Goal: Task Accomplishment & Management: Complete application form

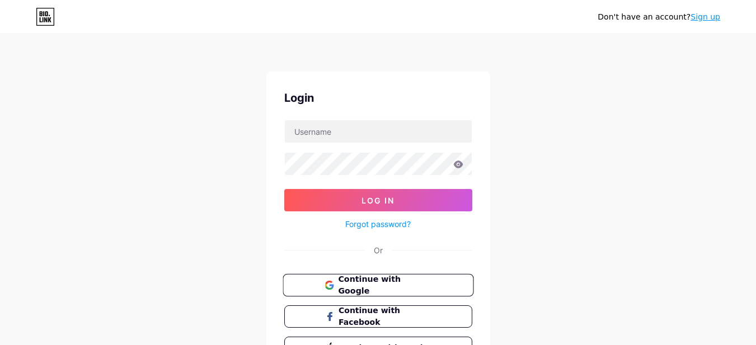
click at [333, 289] on icon at bounding box center [329, 285] width 9 height 9
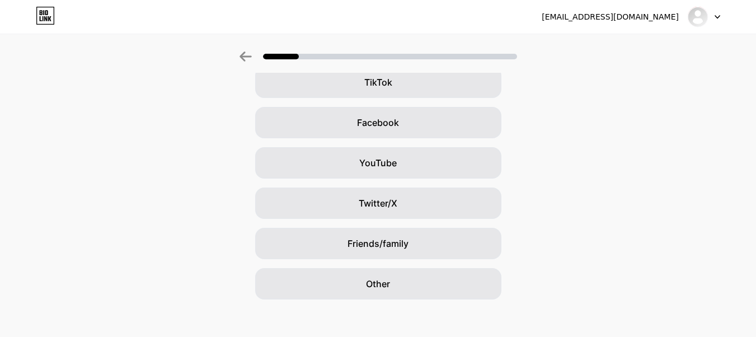
scroll to position [146, 0]
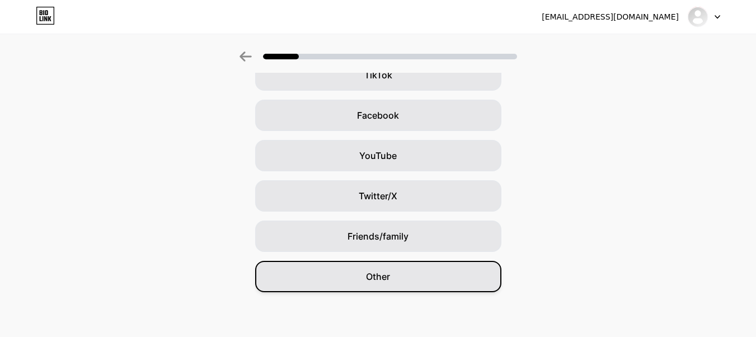
click at [453, 276] on div "Other" at bounding box center [378, 276] width 246 height 31
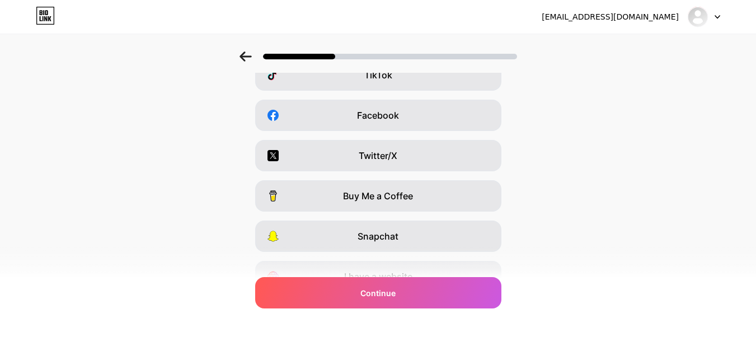
scroll to position [0, 0]
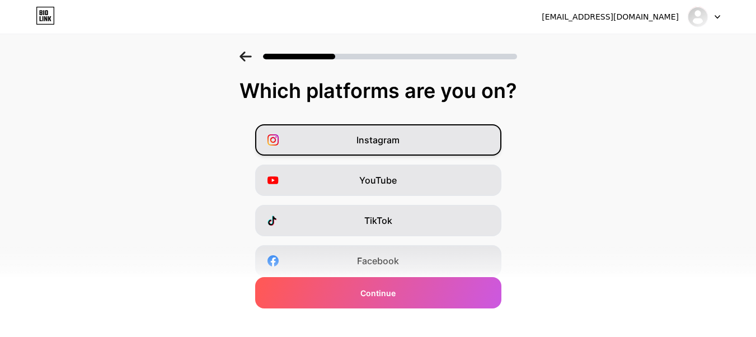
click at [418, 143] on div "Instagram" at bounding box center [378, 139] width 246 height 31
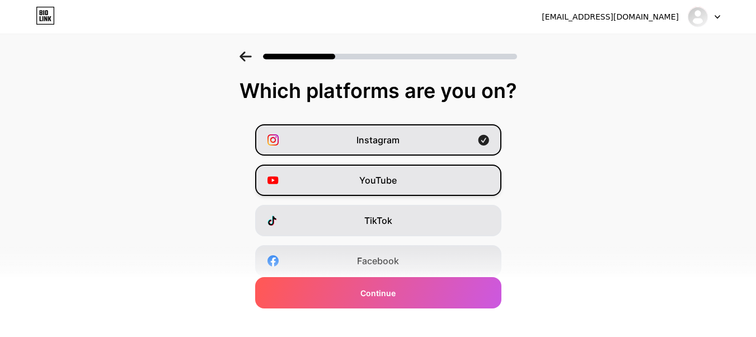
click at [406, 182] on div "YouTube" at bounding box center [378, 180] width 246 height 31
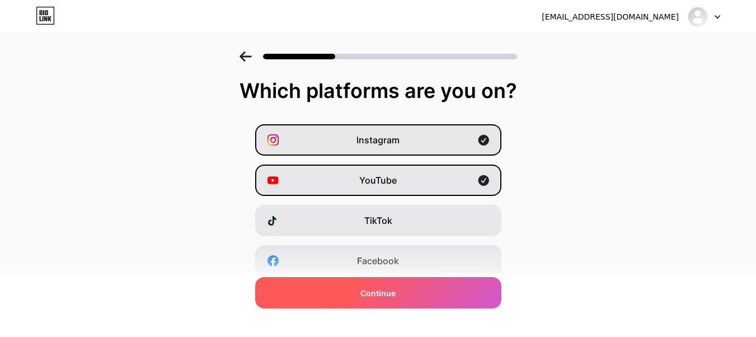
click at [424, 293] on div "Continue" at bounding box center [378, 292] width 246 height 31
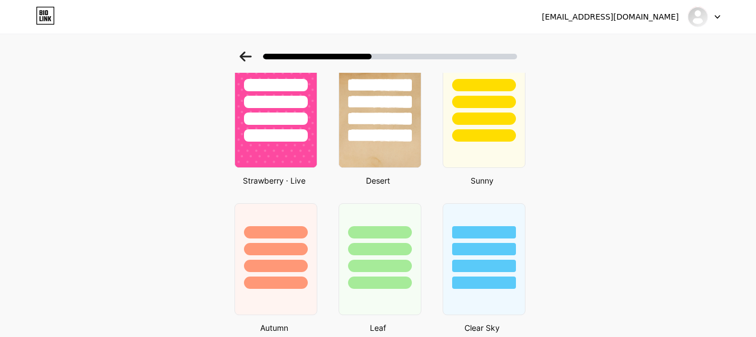
scroll to position [325, 0]
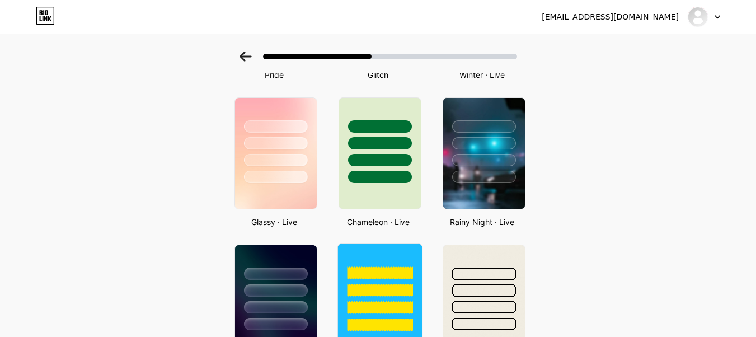
click at [387, 280] on div at bounding box center [380, 288] width 84 height 88
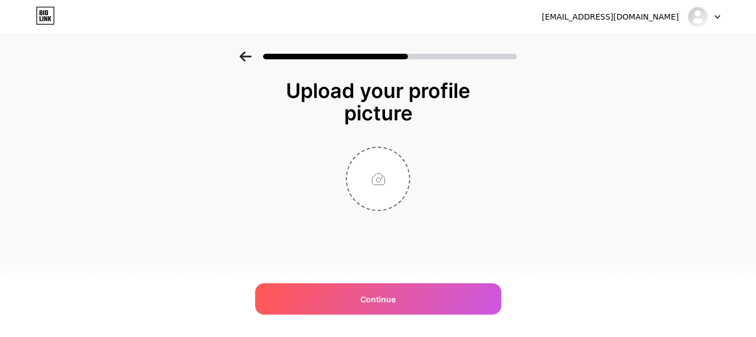
scroll to position [0, 0]
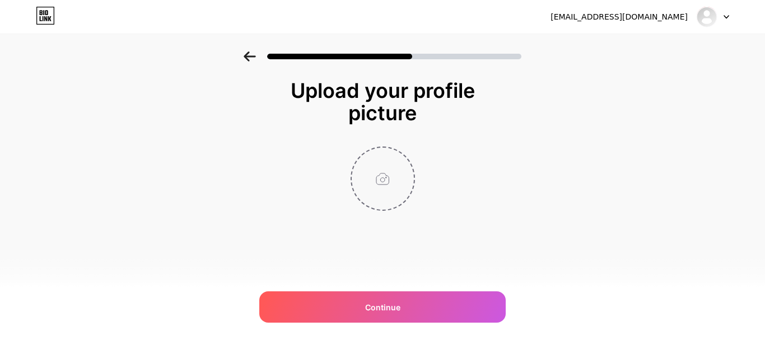
click at [402, 166] on input "file" at bounding box center [383, 179] width 62 height 62
type input "C:\fakepath\Diseño sin título (2).png"
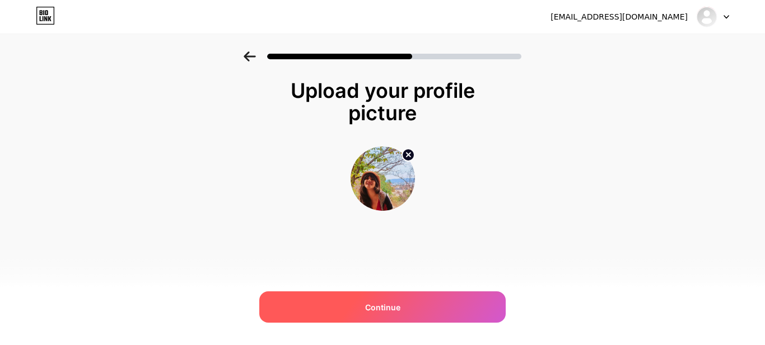
click at [459, 313] on div "Continue" at bounding box center [382, 307] width 246 height 31
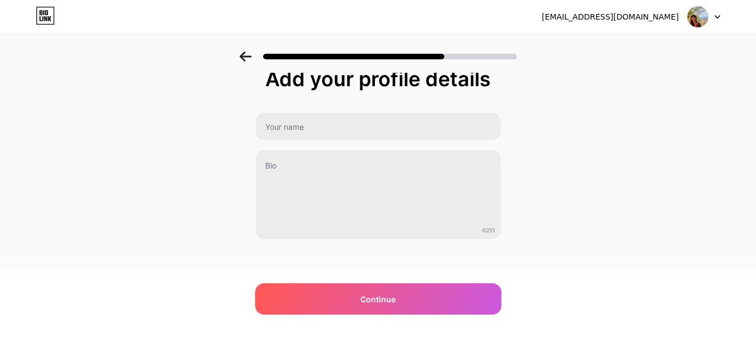
scroll to position [15, 0]
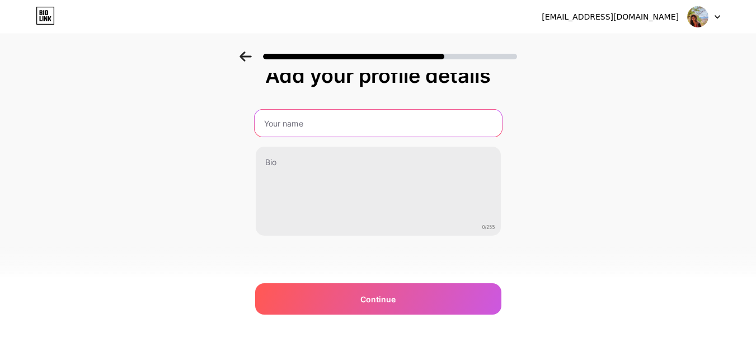
click at [376, 121] on input "text" at bounding box center [377, 123] width 247 height 27
type input "[PERSON_NAME]"
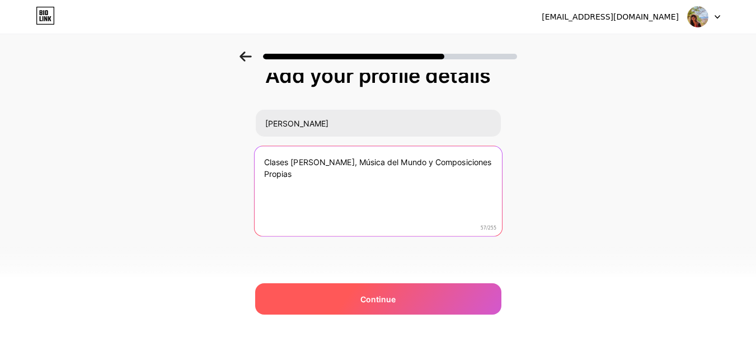
type textarea "Clases [PERSON_NAME], Música del Mundo y Composiciones Propias"
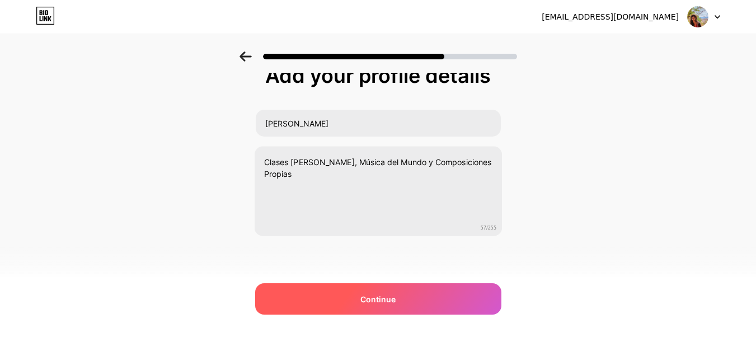
click at [380, 294] on span "Continue" at bounding box center [378, 299] width 35 height 12
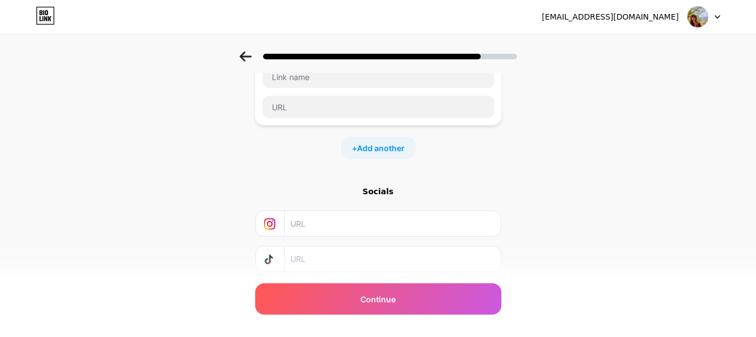
scroll to position [112, 0]
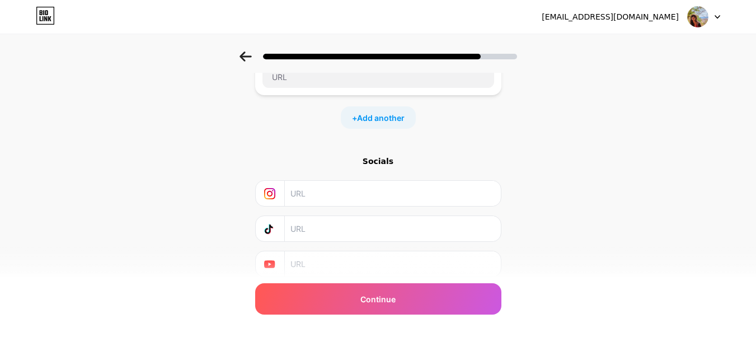
click at [368, 191] on input "text" at bounding box center [392, 193] width 203 height 25
type input "mumitubert"
click at [340, 260] on input "text" at bounding box center [392, 263] width 203 height 25
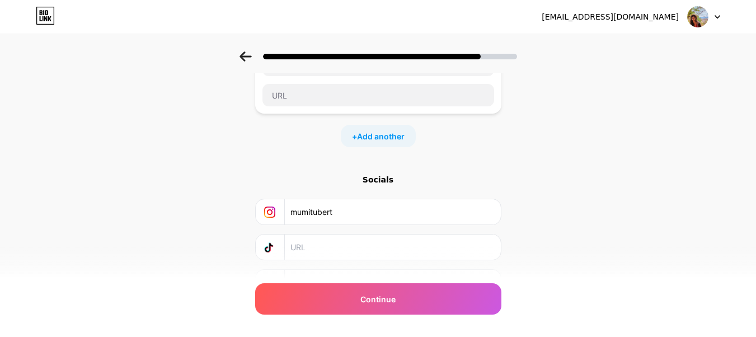
scroll to position [0, 0]
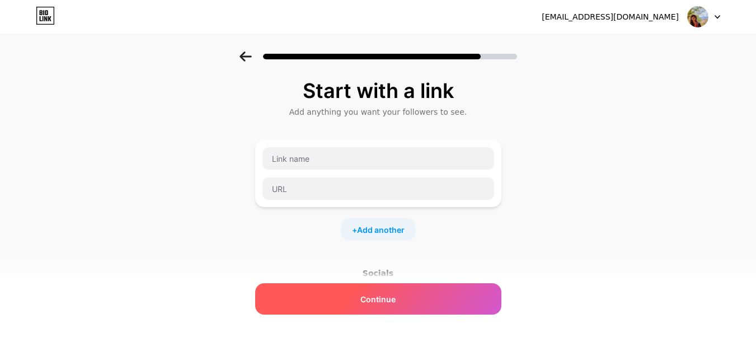
type input "mumitubert"
click at [375, 297] on span "Continue" at bounding box center [378, 299] width 35 height 12
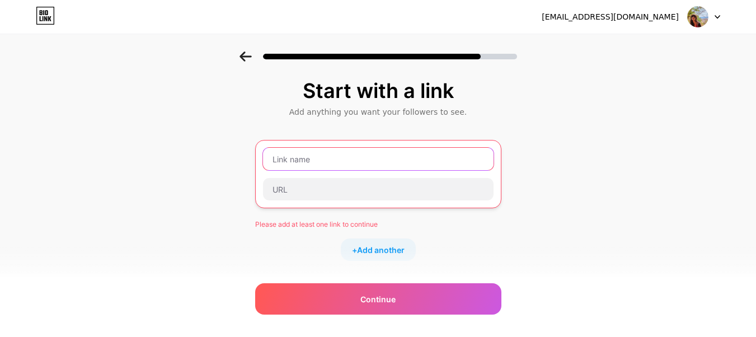
click at [334, 156] on input "text" at bounding box center [378, 159] width 231 height 22
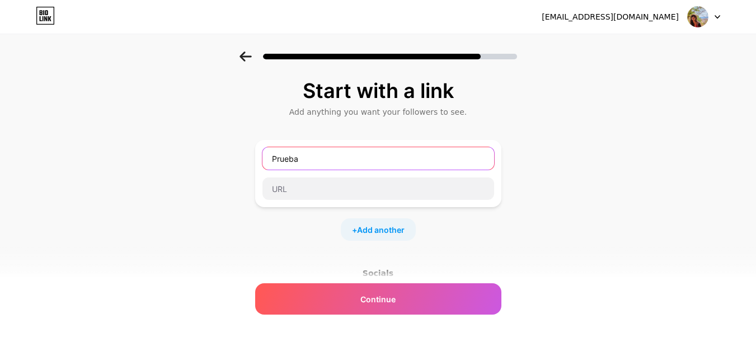
type input "Prueba"
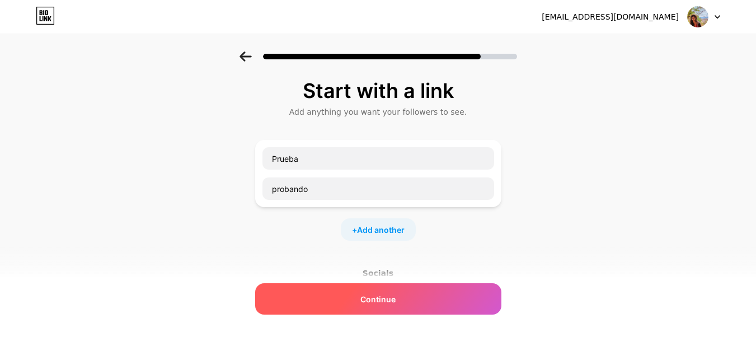
click at [392, 303] on span "Continue" at bounding box center [378, 299] width 35 height 12
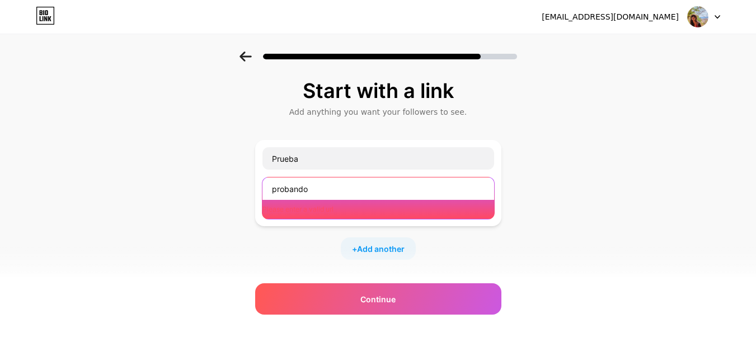
click at [291, 186] on input "probando" at bounding box center [379, 188] width 232 height 22
drag, startPoint x: 333, startPoint y: 190, endPoint x: 209, endPoint y: 167, distance: 125.9
click at [212, 167] on div "Start with a link Add anything you want your followers to see. Prueba probando …" at bounding box center [378, 258] width 756 height 413
paste input "[URL][DOMAIN_NAME]"
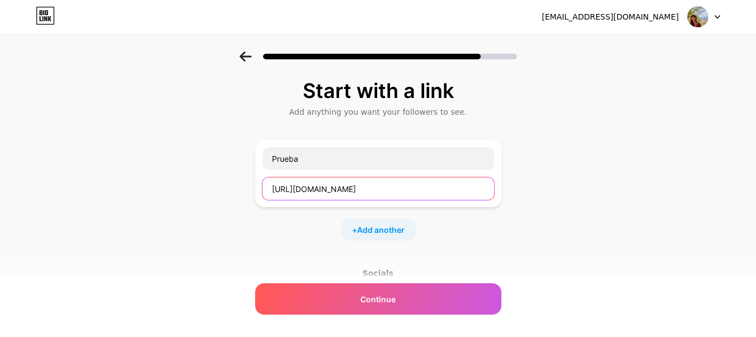
scroll to position [0, 109]
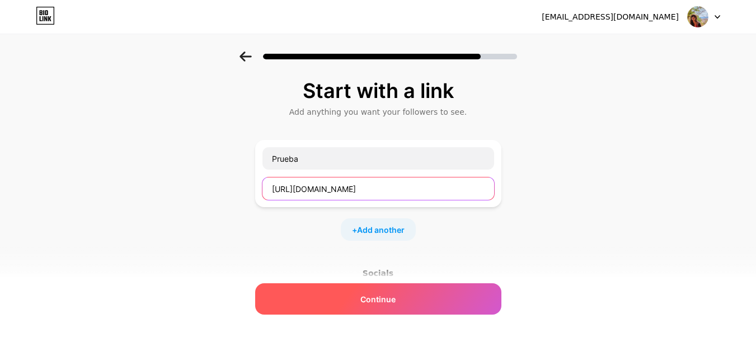
type input "[URL][DOMAIN_NAME]"
click at [396, 296] on span "Continue" at bounding box center [378, 299] width 35 height 12
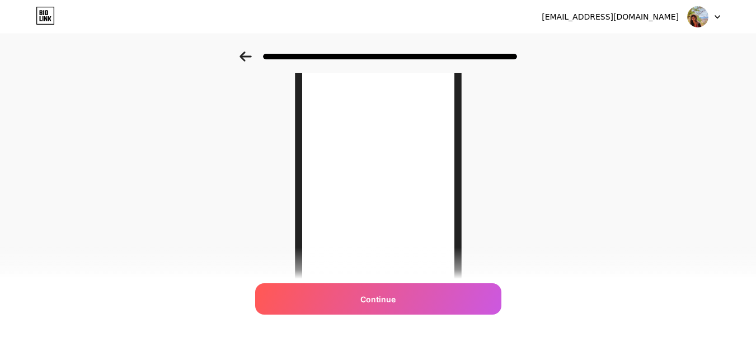
scroll to position [56, 0]
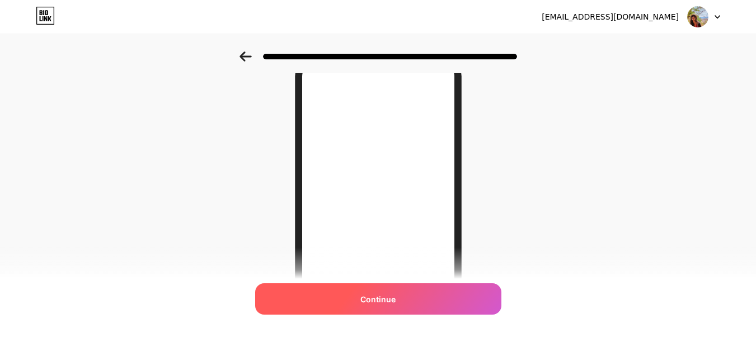
click at [443, 289] on div "Continue" at bounding box center [378, 298] width 246 height 31
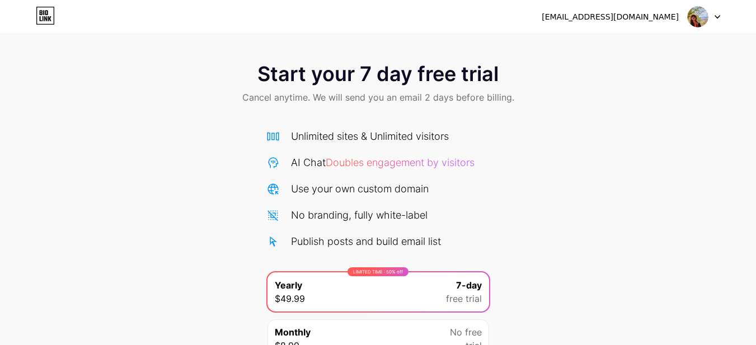
click at [711, 15] on div at bounding box center [704, 17] width 32 height 20
click at [644, 44] on li "Logout" at bounding box center [650, 46] width 139 height 30
